Goal: Task Accomplishment & Management: Manage account settings

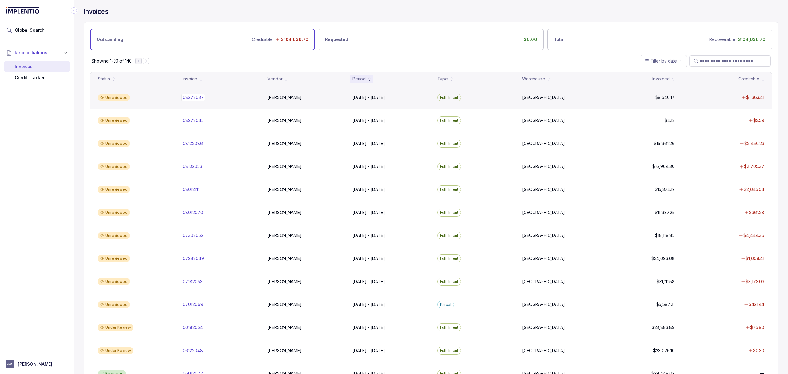
click at [198, 100] on p "08272037" at bounding box center [193, 97] width 24 height 7
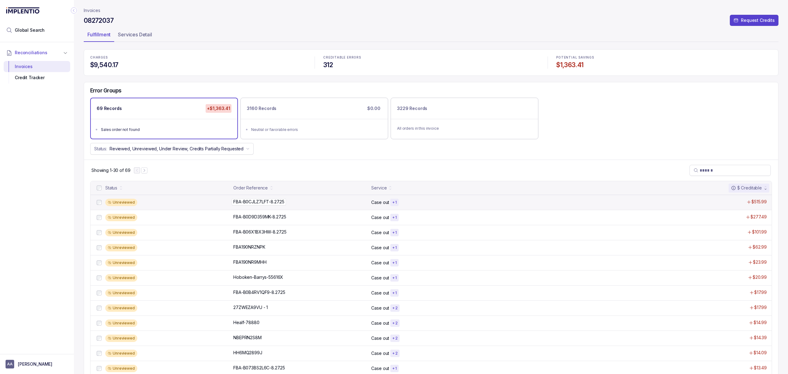
click at [245, 204] on p "FBA-B0CJLZ7LFT-8.27.25" at bounding box center [259, 201] width 54 height 7
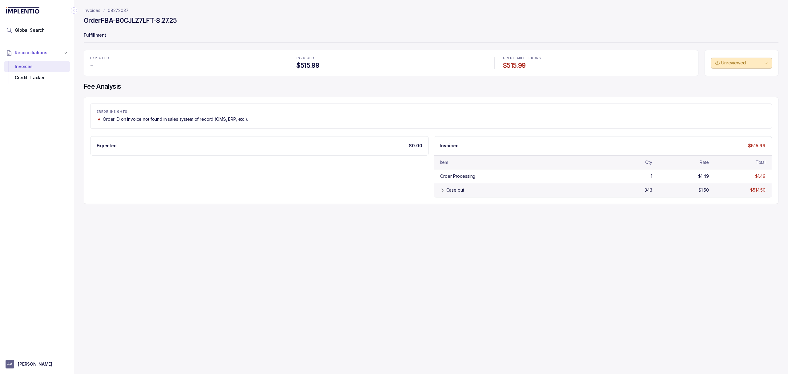
click at [453, 195] on div "Case out 343 $1.50 $514.50" at bounding box center [603, 190] width 338 height 14
click at [38, 76] on div "Credit Tracker" at bounding box center [37, 77] width 57 height 11
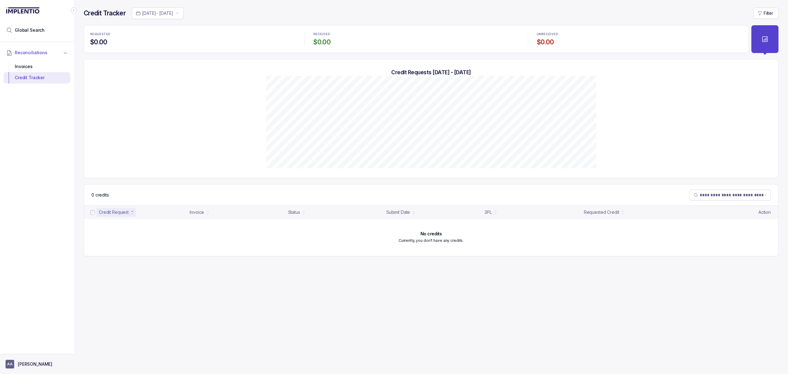
click at [43, 362] on p "[PERSON_NAME]" at bounding box center [35, 364] width 34 height 6
click at [36, 354] on div "Logout" at bounding box center [37, 350] width 58 height 7
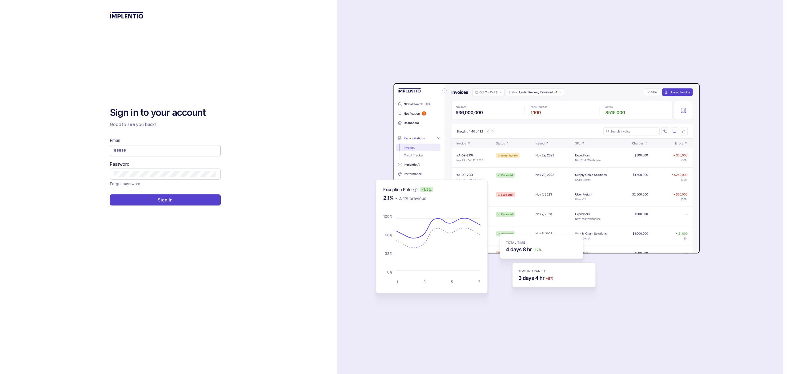
click at [131, 152] on input "Email" at bounding box center [165, 150] width 103 height 6
type input "**********"
